Goal: Information Seeking & Learning: Get advice/opinions

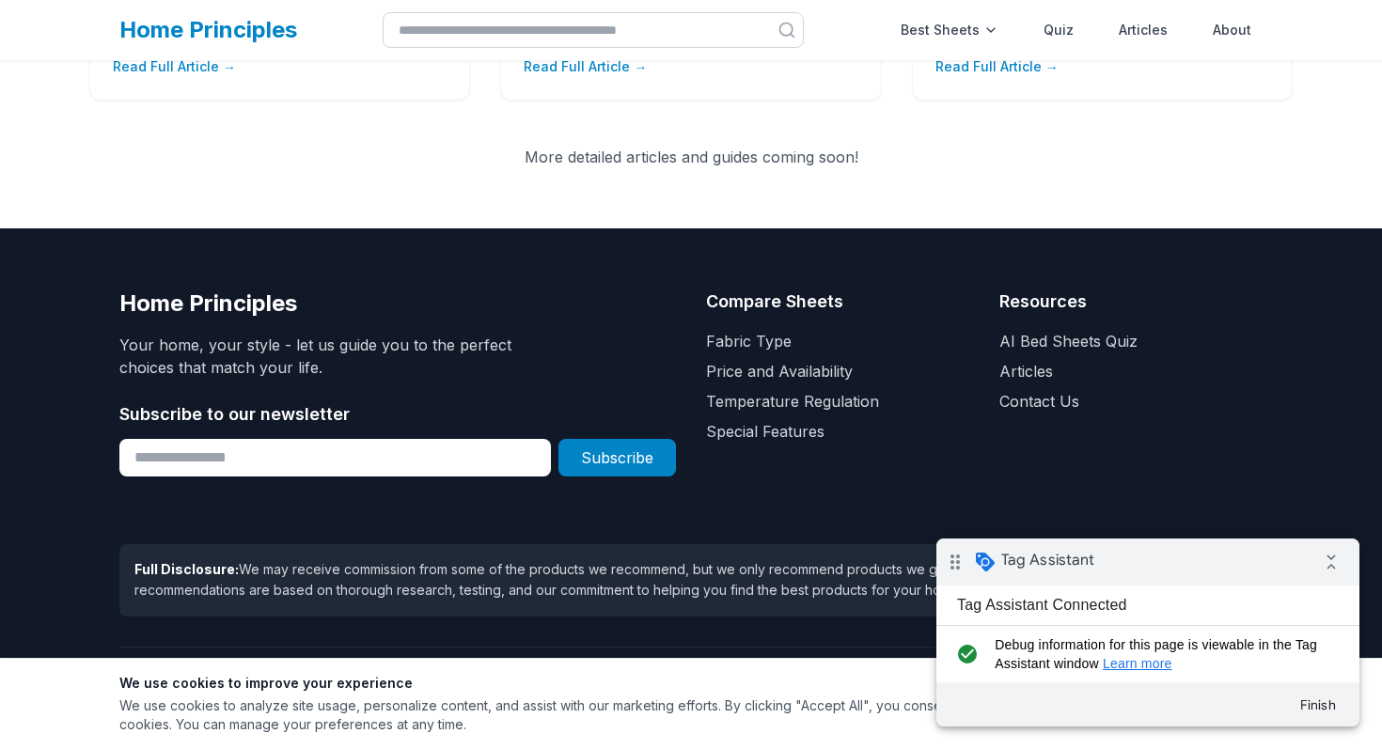
scroll to position [3156, 0]
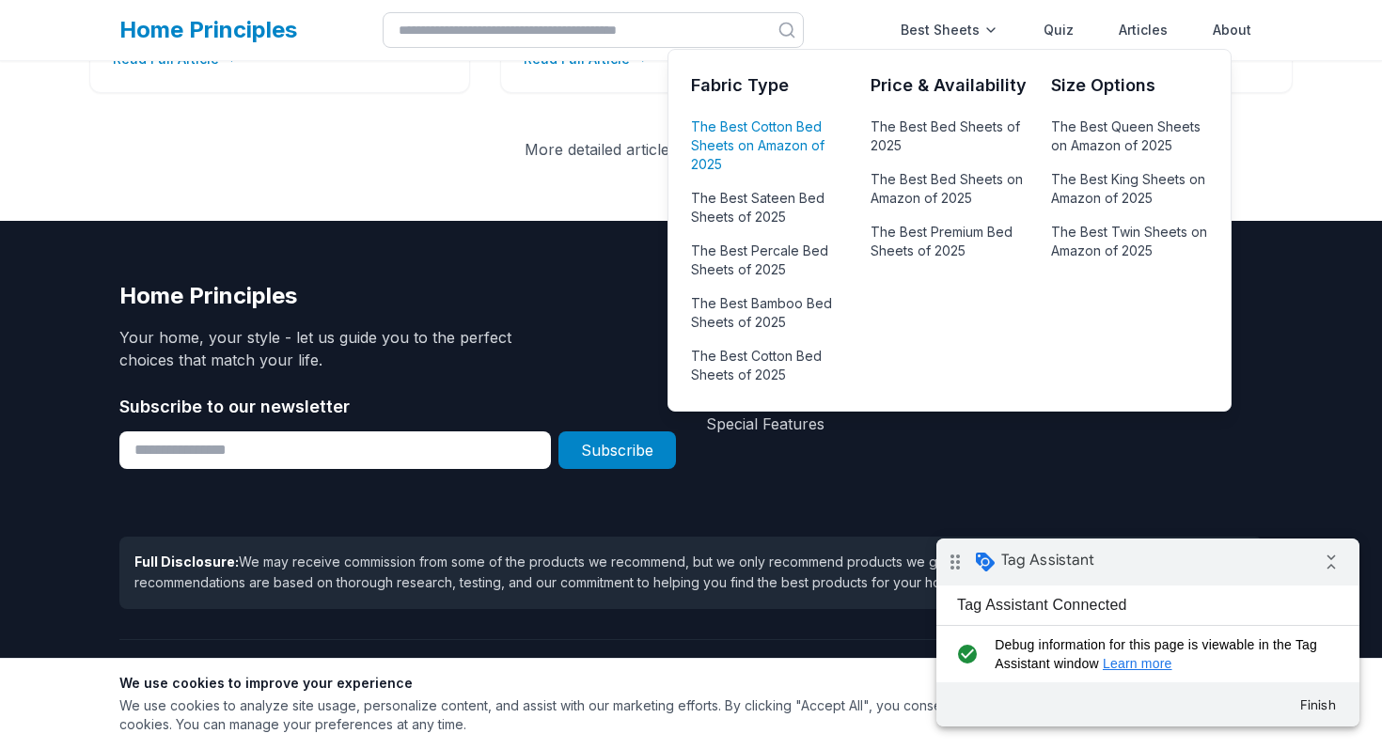
click at [775, 132] on link "The Best Cotton Bed Sheets on Amazon of 2025" at bounding box center [769, 146] width 157 height 64
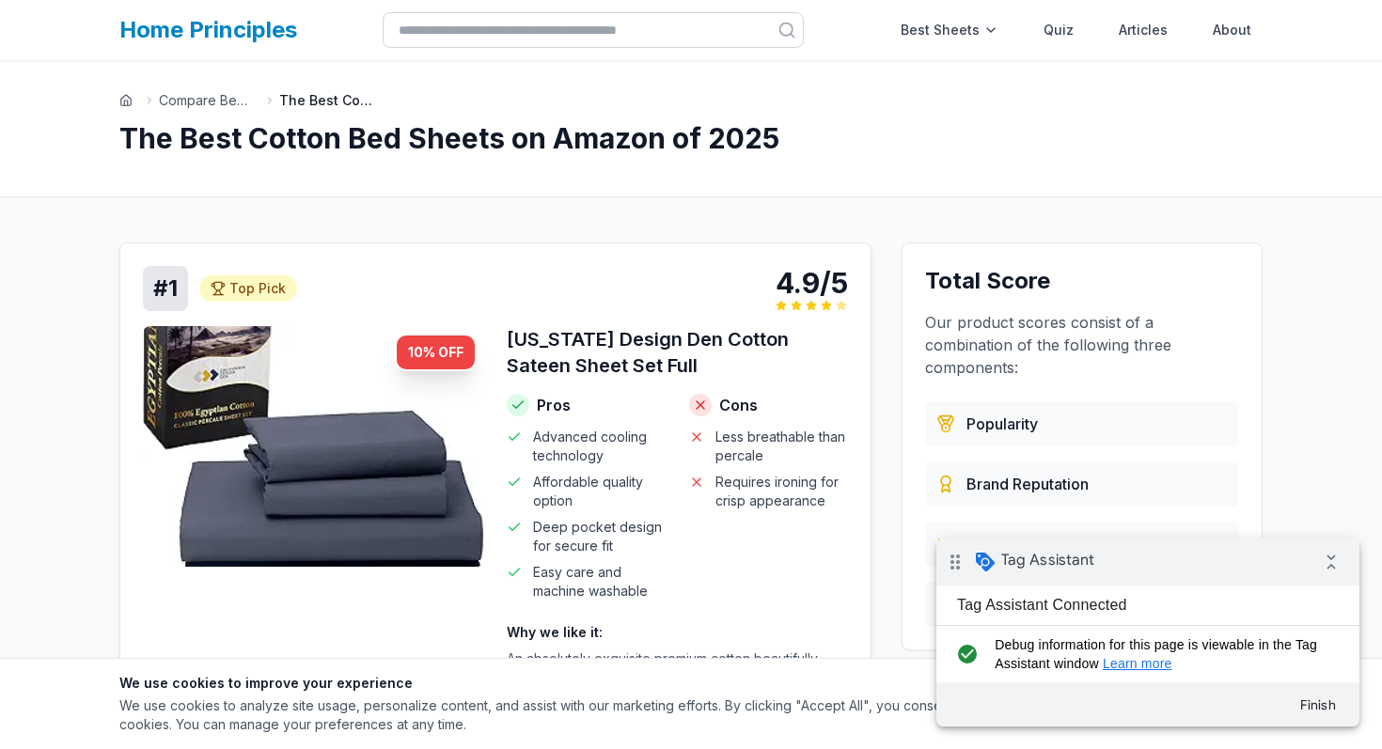
scroll to position [149, 0]
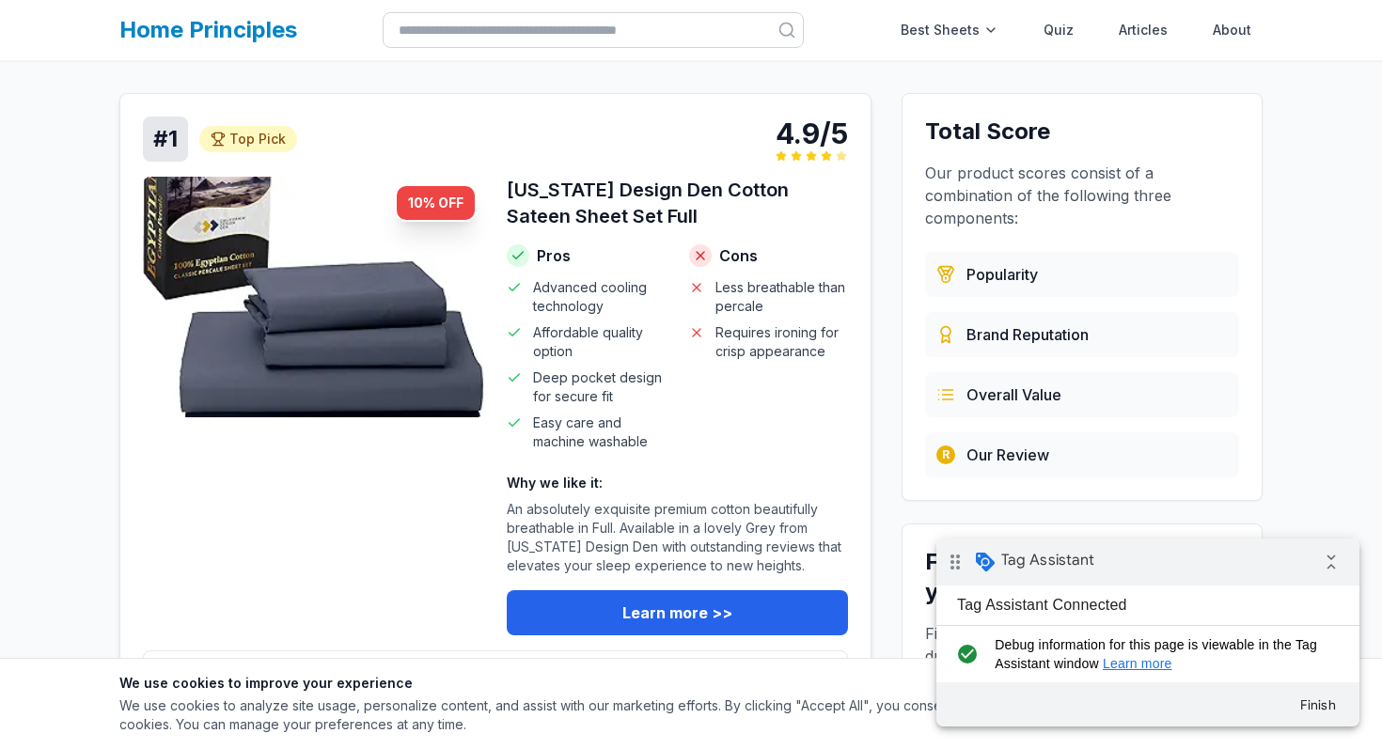
click at [429, 417] on img at bounding box center [313, 297] width 341 height 241
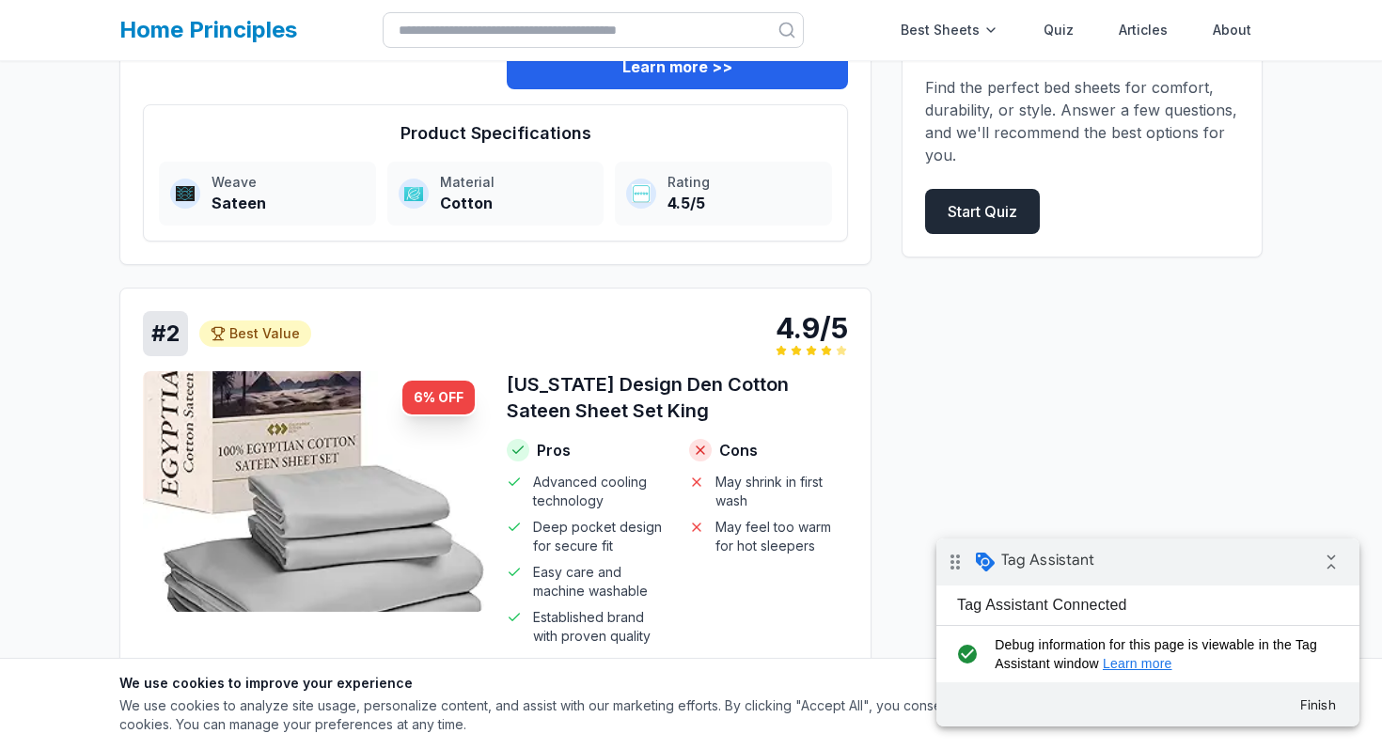
click at [956, 211] on link "Start Quiz" at bounding box center [982, 211] width 115 height 45
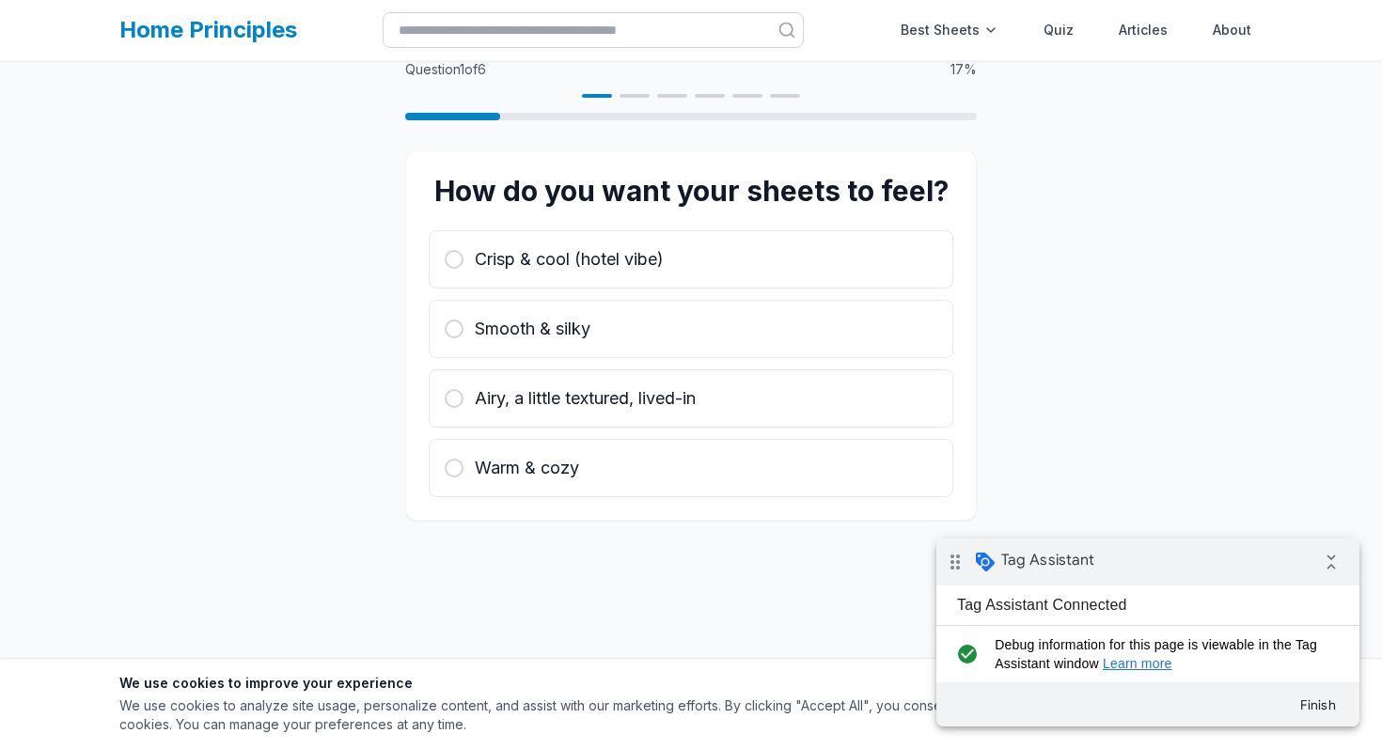
click at [690, 294] on div "Crisp & cool (hotel vibe) Smooth & silky Airy, a little textured, lived-in Warm…" at bounding box center [691, 363] width 525 height 267
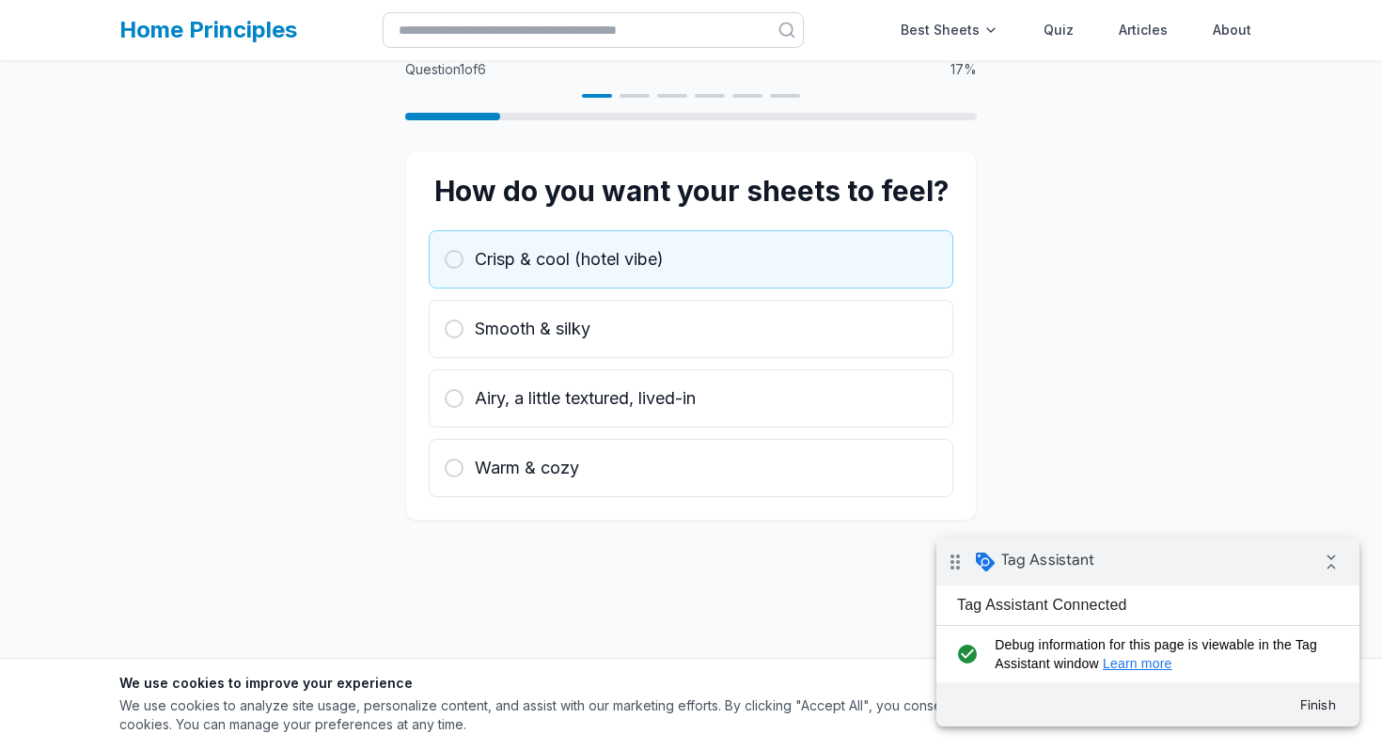
click at [690, 267] on div "Crisp & cool (hotel vibe)" at bounding box center [691, 259] width 493 height 26
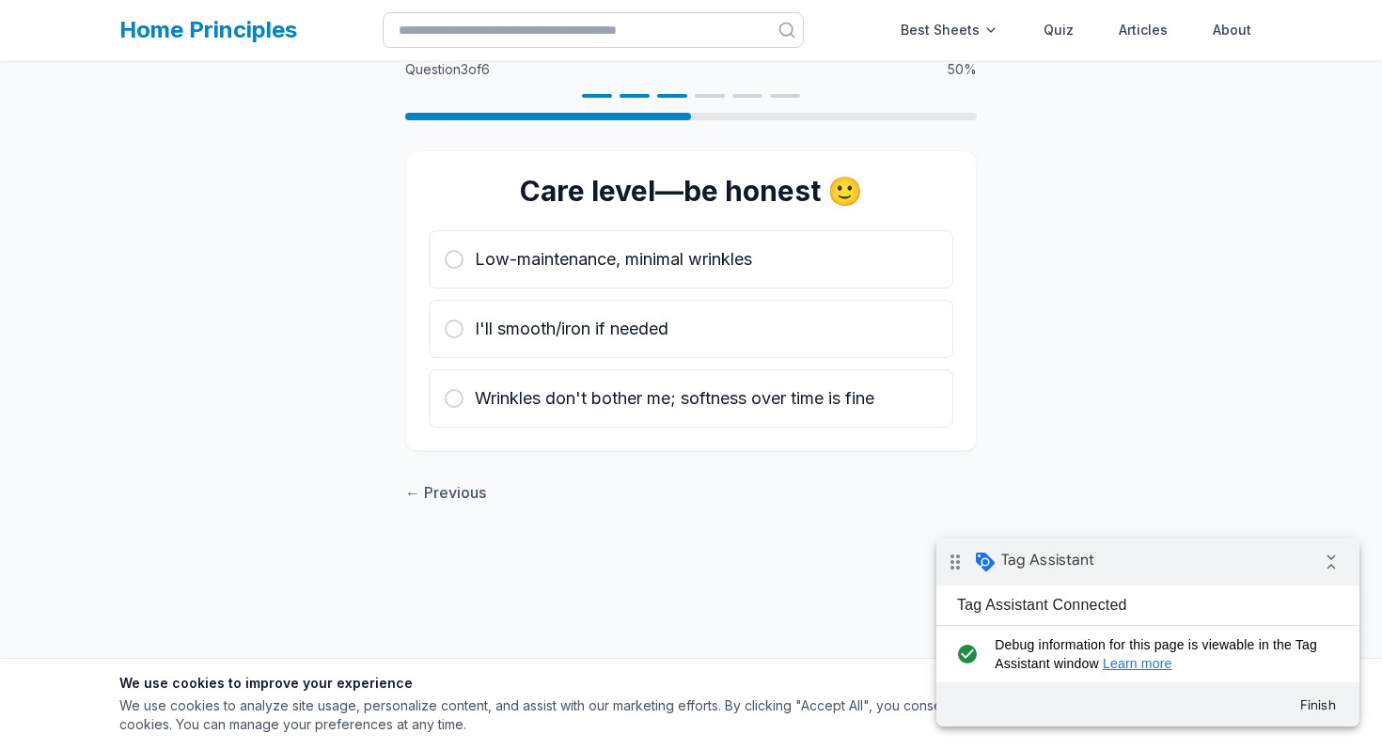
click at [690, 267] on span "Low-maintenance, minimal wrinkles" at bounding box center [613, 259] width 277 height 26
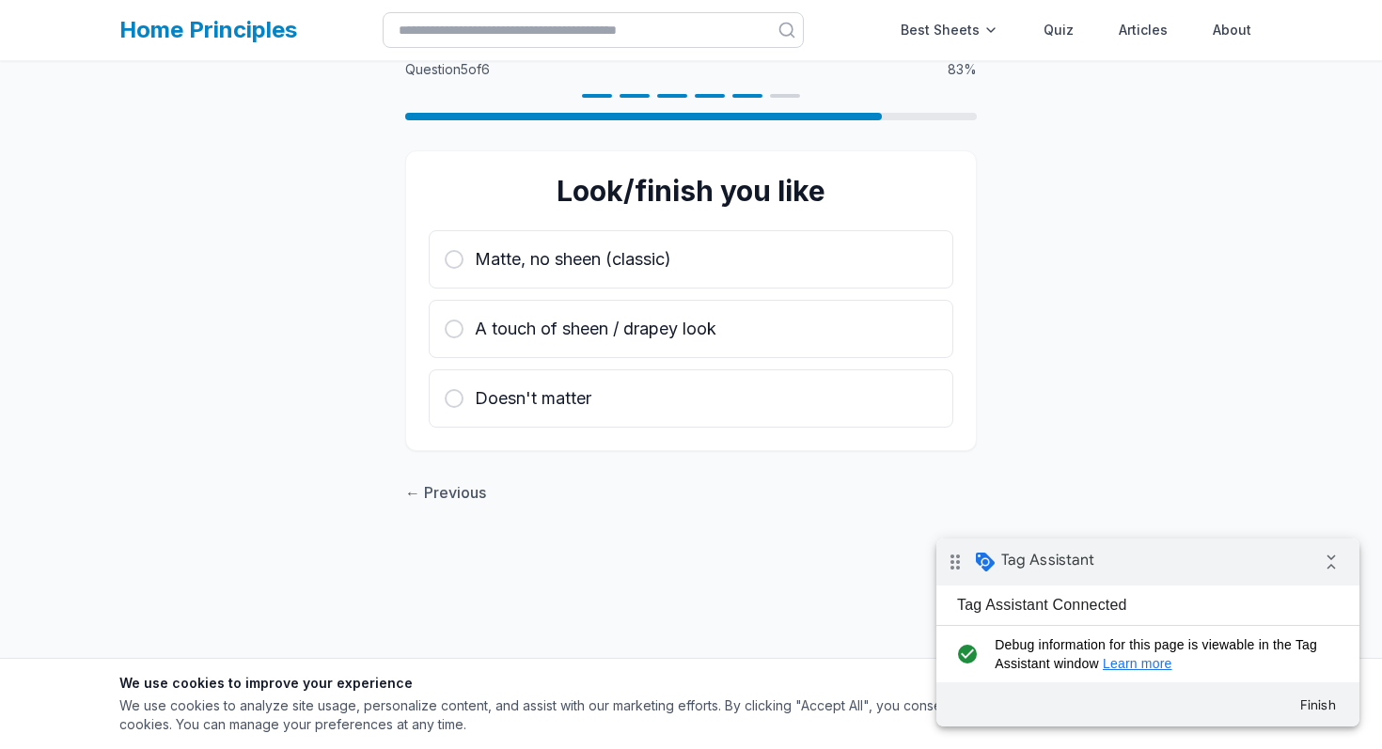
click at [690, 267] on div "Matte, no sheen (classic)" at bounding box center [691, 259] width 493 height 26
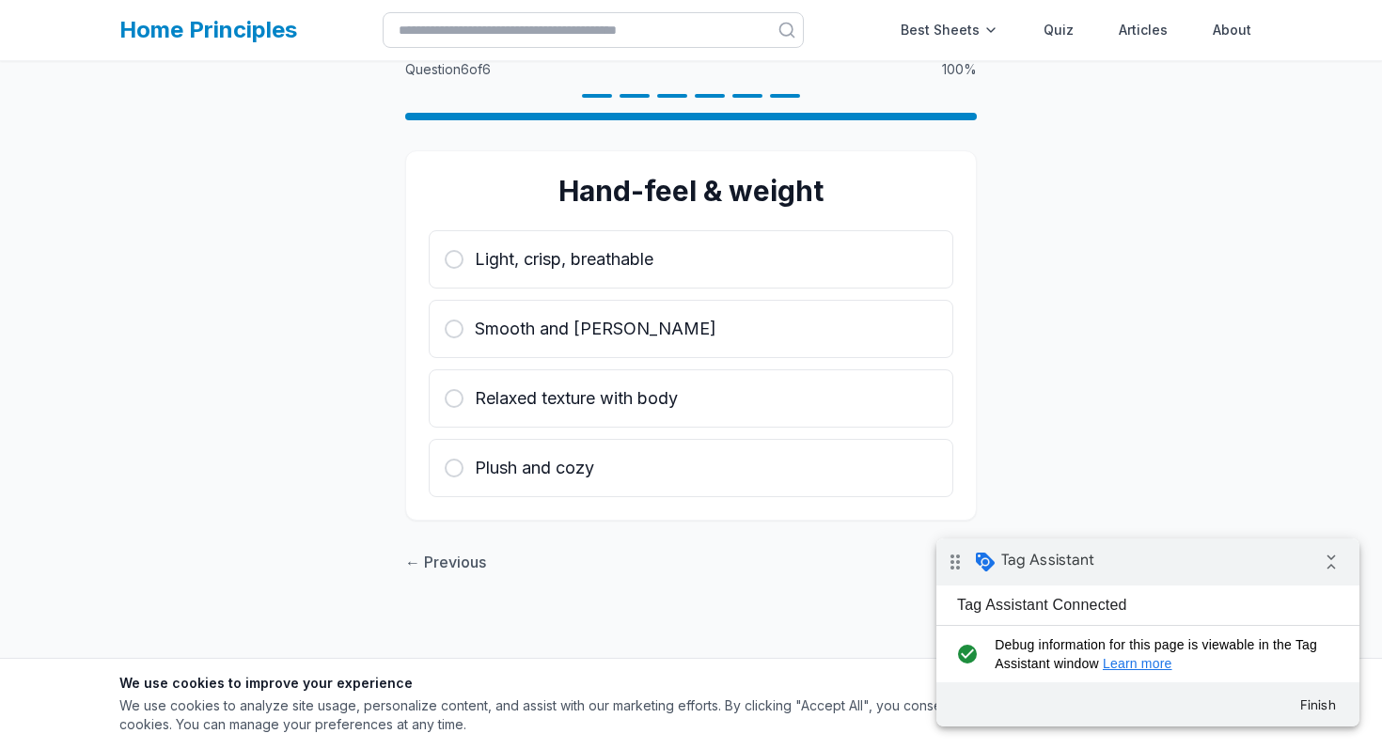
click at [690, 267] on div "Light, crisp, breathable" at bounding box center [691, 259] width 493 height 26
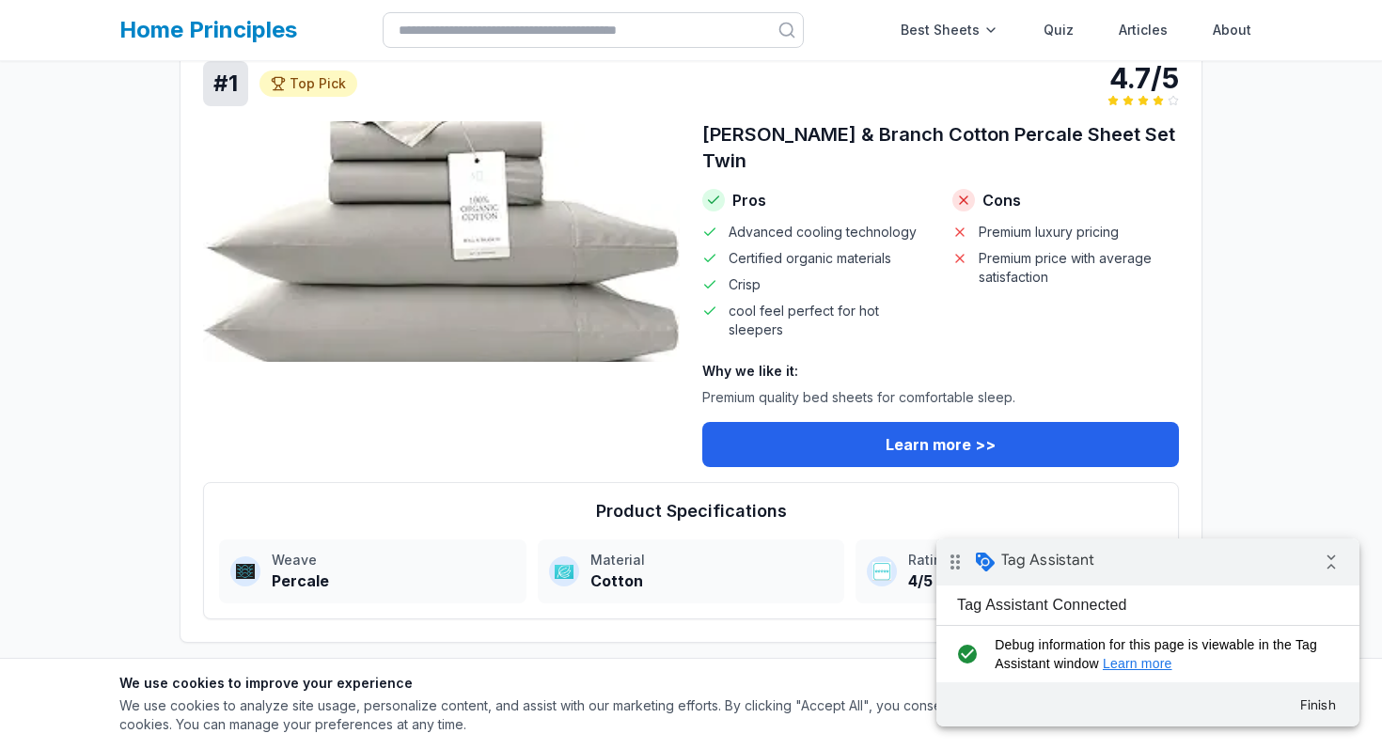
scroll to position [808, 0]
click at [804, 327] on div "[PERSON_NAME] & Branch Cotton Percale Sheet Set Twin Pros Advanced cooling tech…" at bounding box center [940, 293] width 477 height 346
